Goal: Transaction & Acquisition: Purchase product/service

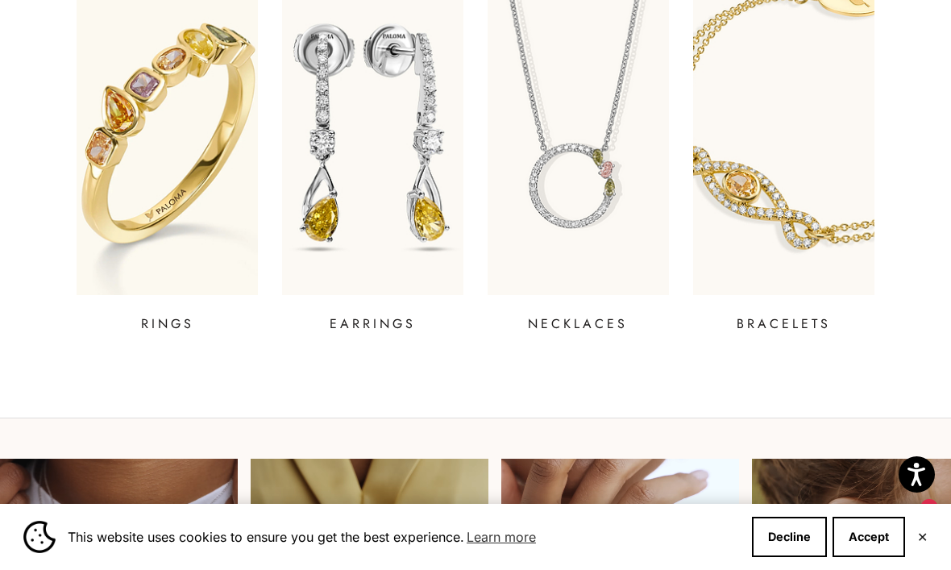
scroll to position [626, 0]
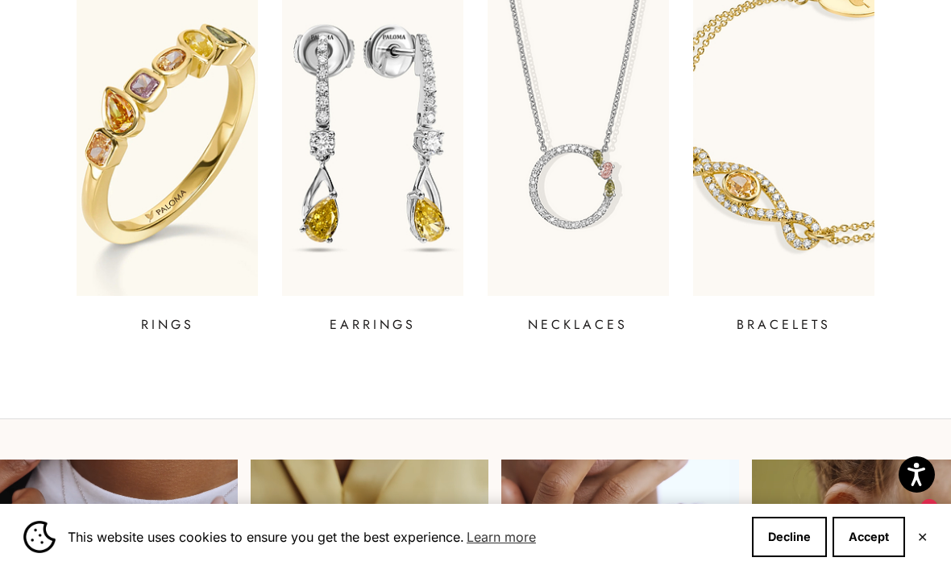
click at [379, 317] on p "EARRINGS" at bounding box center [373, 324] width 86 height 19
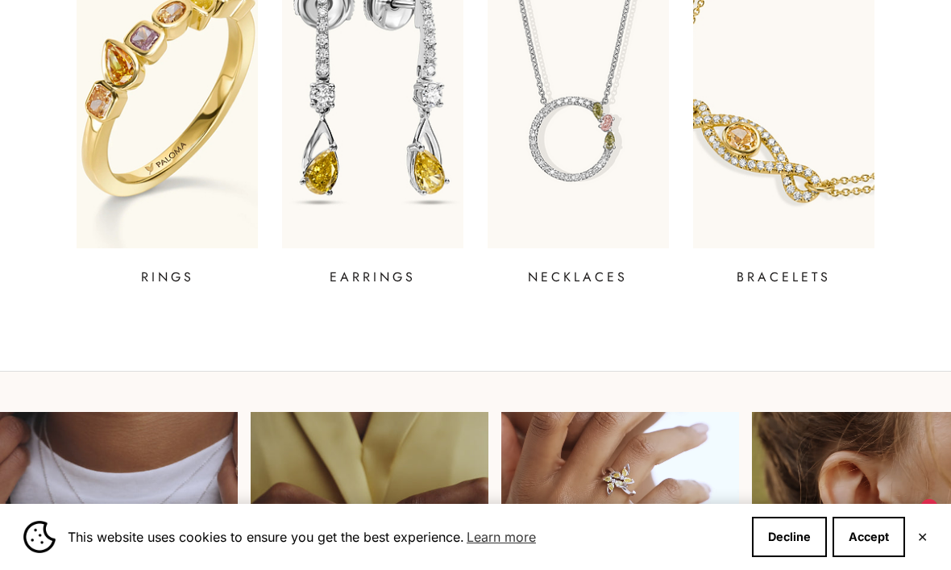
scroll to position [682, 0]
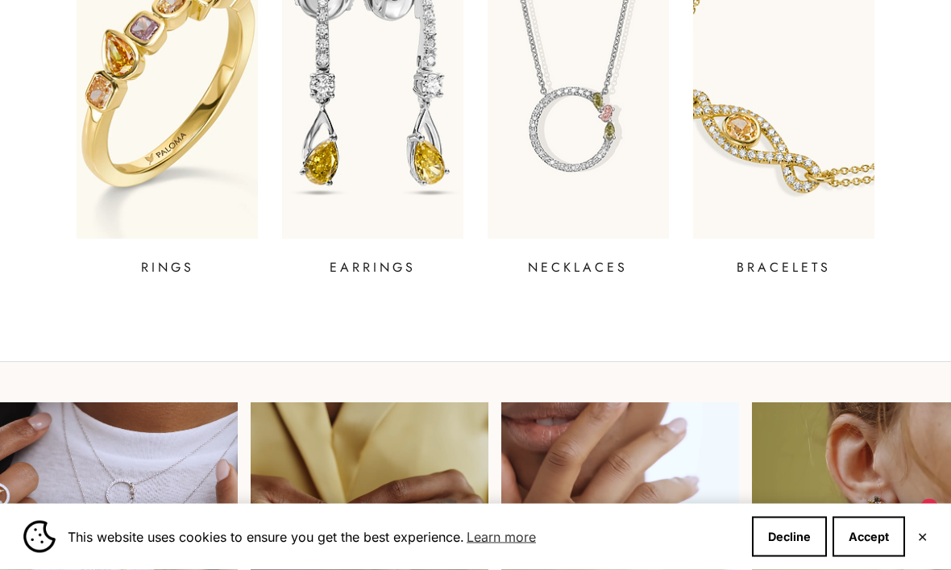
click at [166, 268] on p "RINGS" at bounding box center [167, 268] width 53 height 19
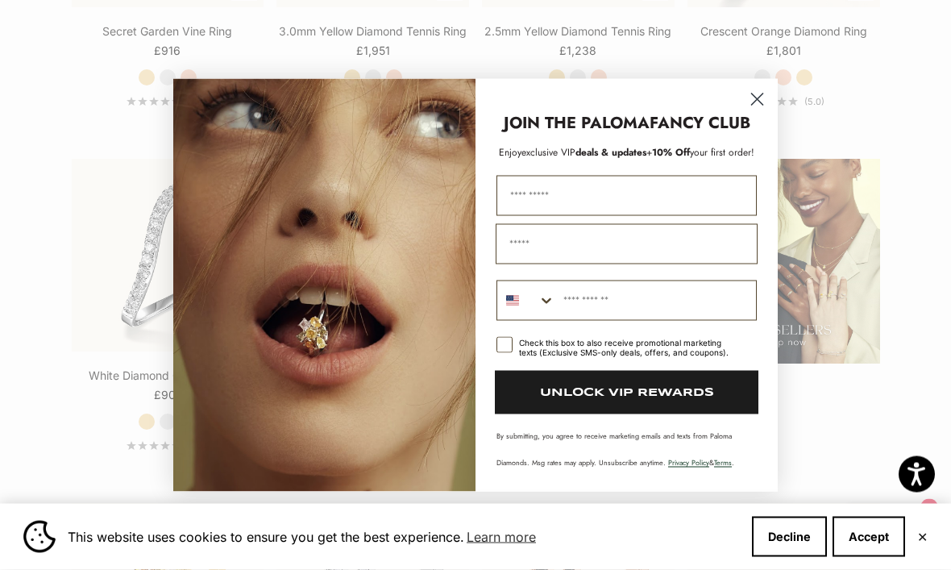
scroll to position [1728, 0]
click at [764, 112] on circle "Close dialog" at bounding box center [757, 98] width 27 height 27
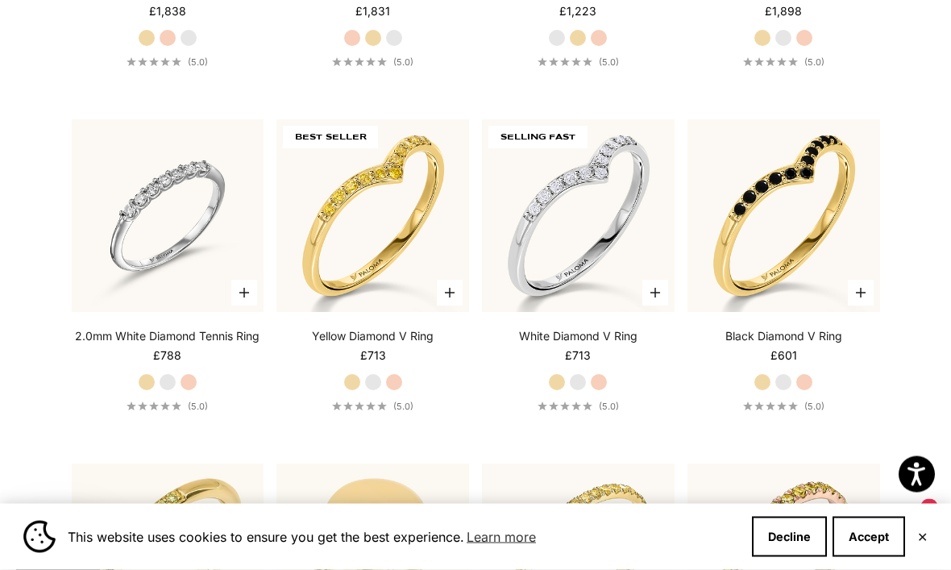
scroll to position [3177, 0]
click at [927, 542] on button "✕" at bounding box center [922, 537] width 10 height 10
